Goal: Go to known website: Access a specific website the user already knows

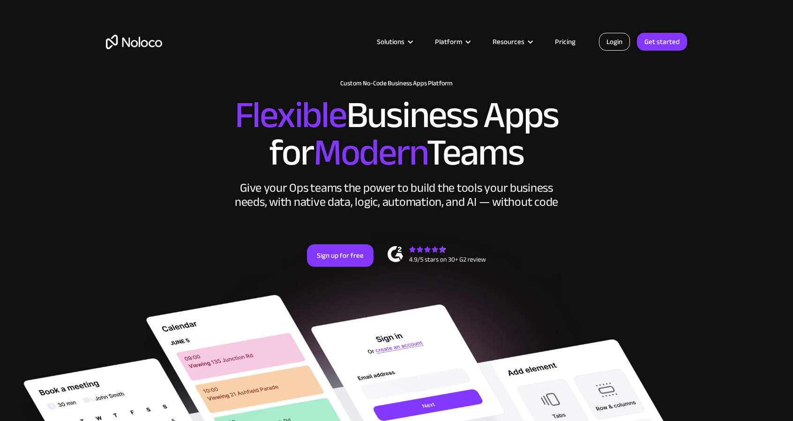
click at [615, 38] on link "Login" at bounding box center [614, 42] width 31 height 18
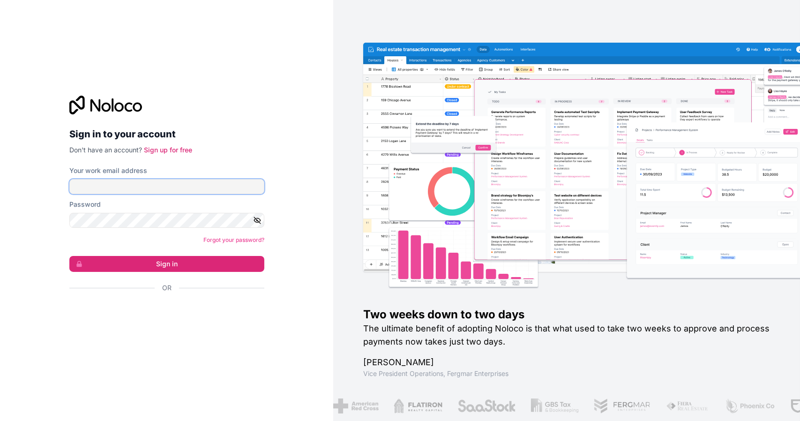
click at [241, 181] on input "Your work email address" at bounding box center [166, 186] width 195 height 15
type input "[EMAIL_ADDRESS][DOMAIN_NAME]"
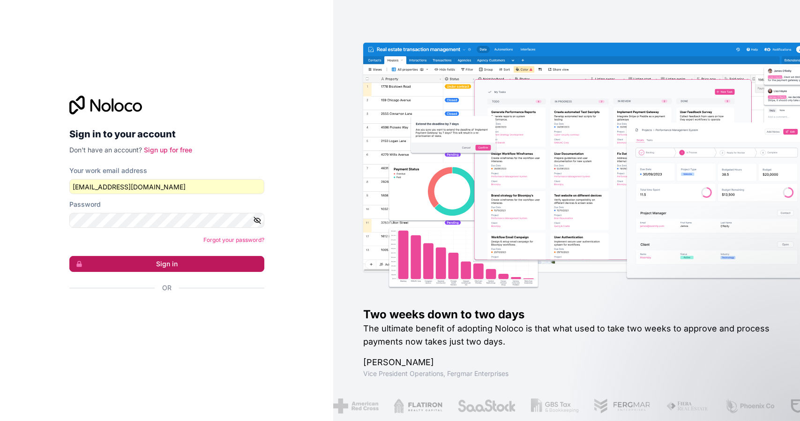
click at [185, 261] on button "Sign in" at bounding box center [166, 264] width 195 height 16
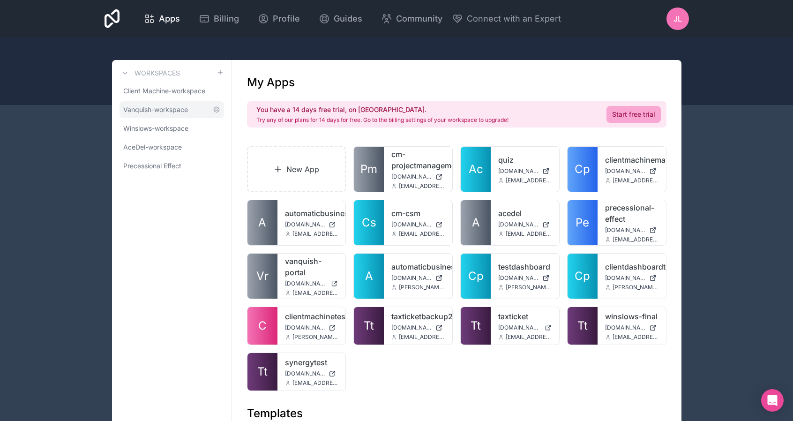
click at [176, 114] on link "Vanquish-workspace" at bounding box center [172, 109] width 105 height 17
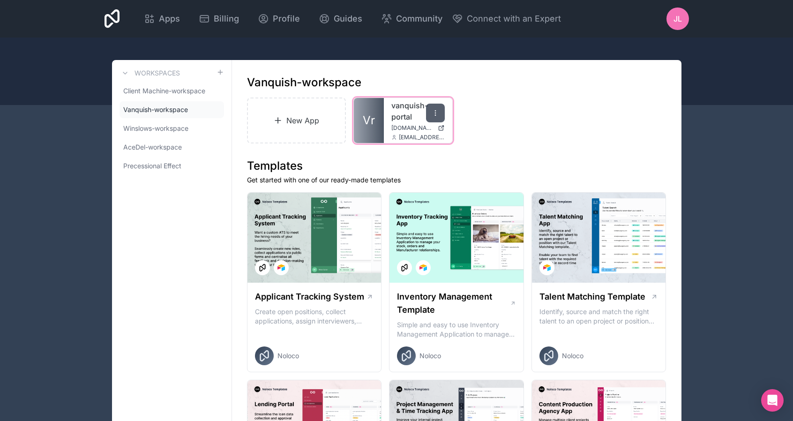
click at [435, 115] on icon at bounding box center [435, 115] width 0 height 0
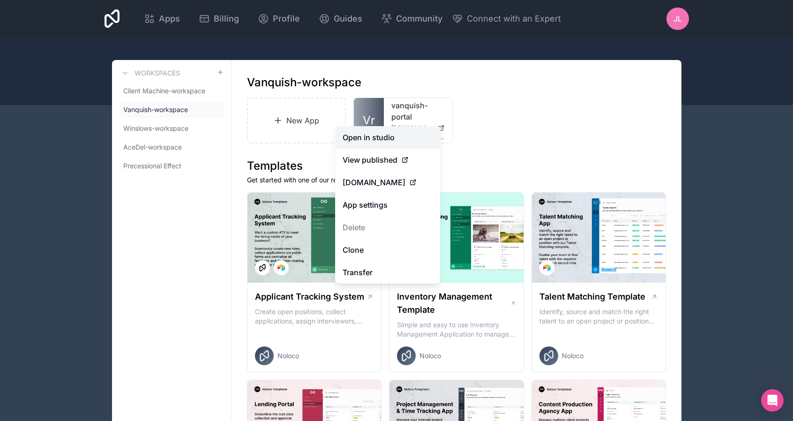
click at [396, 137] on link "Open in studio" at bounding box center [387, 137] width 105 height 23
